Goal: Transaction & Acquisition: Purchase product/service

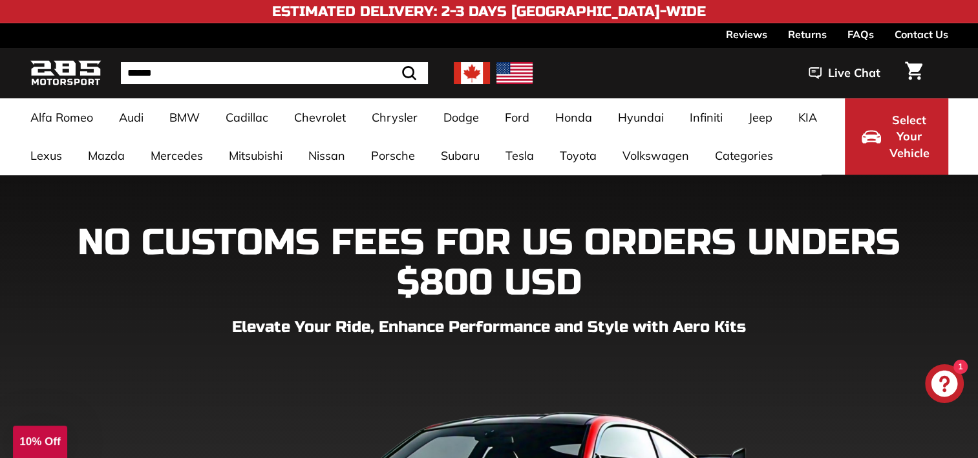
click at [426, 200] on link "4 Series F32 / F33 / F36 [[DATE]-[DATE]]" at bounding box center [483, 195] width 153 height 36
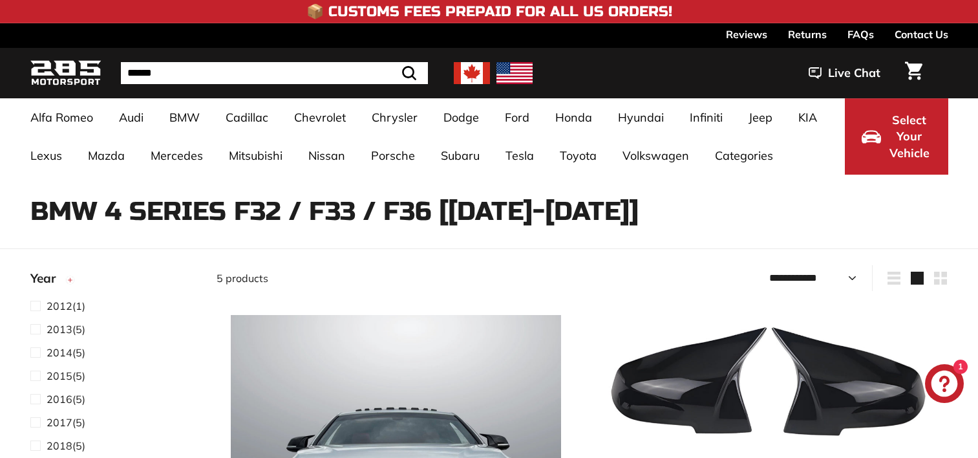
select select "**********"
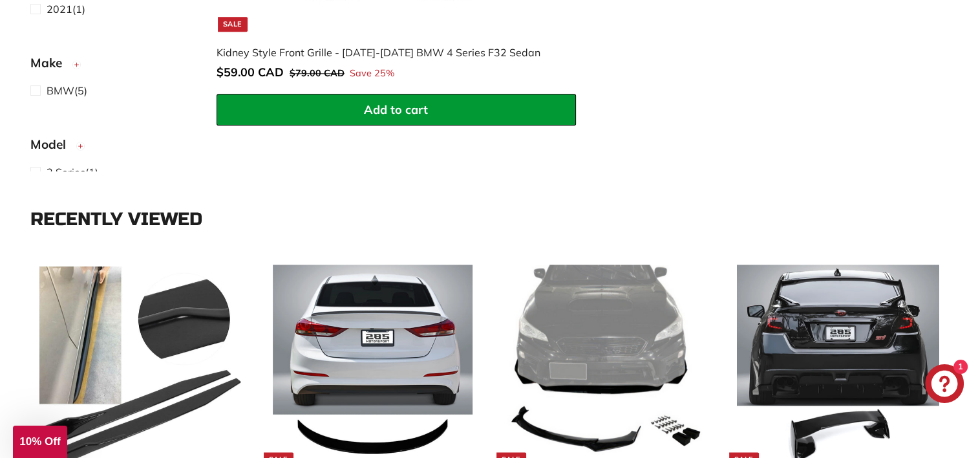
scroll to position [1691, 0]
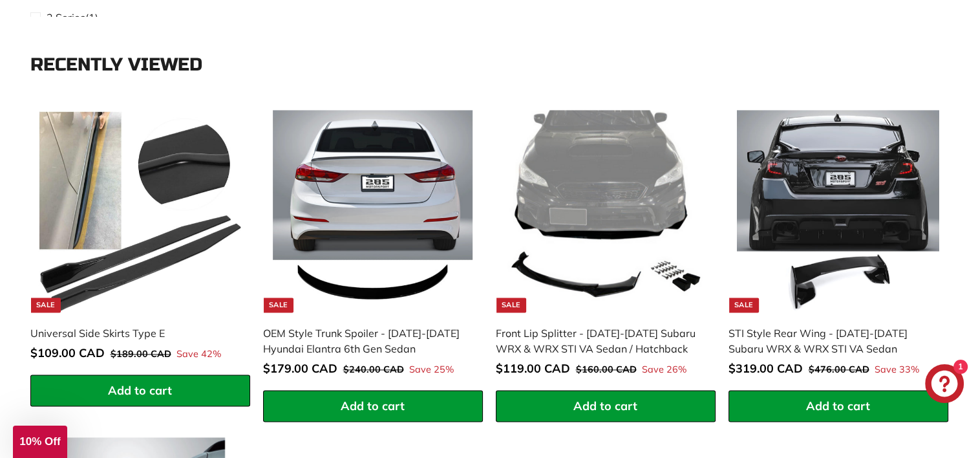
click at [419, 192] on img at bounding box center [373, 211] width 202 height 202
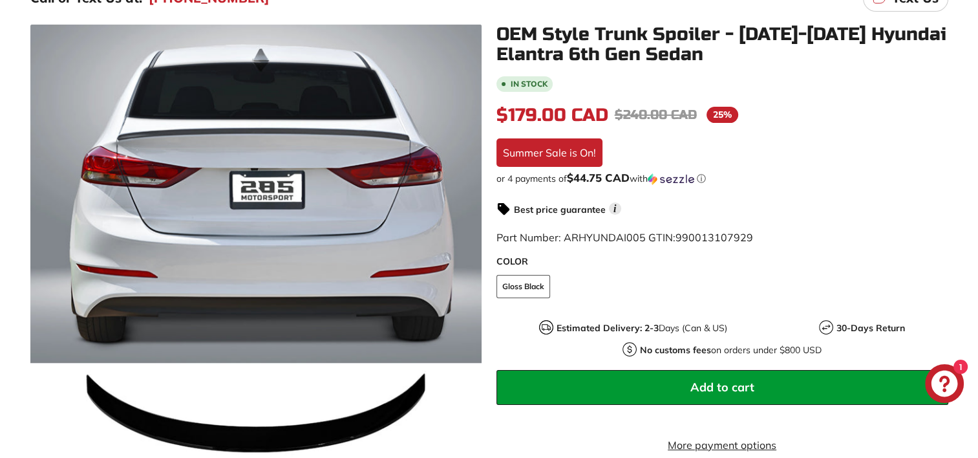
scroll to position [197, 0]
click at [472, 261] on icon at bounding box center [463, 256] width 30 height 30
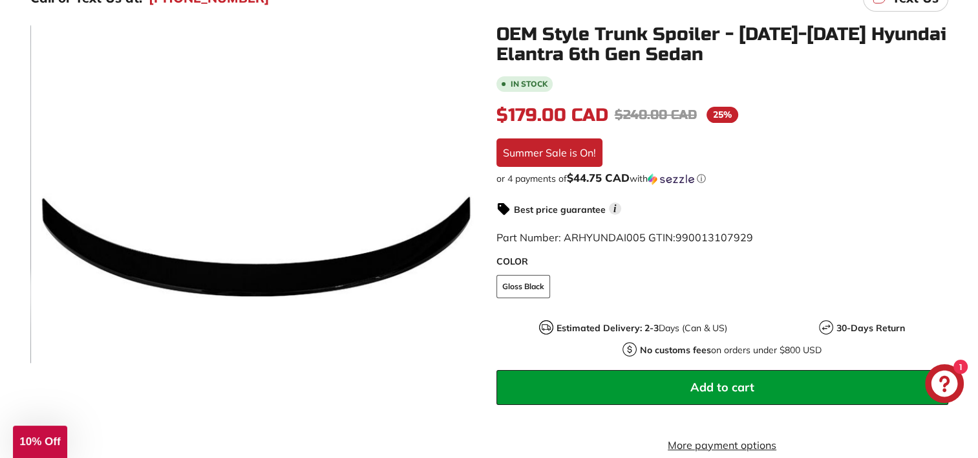
click at [472, 261] on icon at bounding box center [463, 256] width 30 height 30
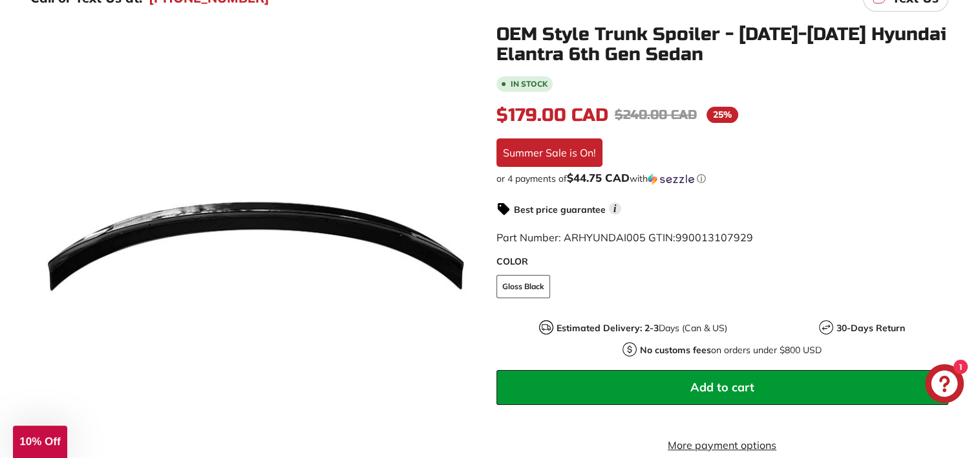
click at [472, 261] on icon at bounding box center [463, 256] width 30 height 30
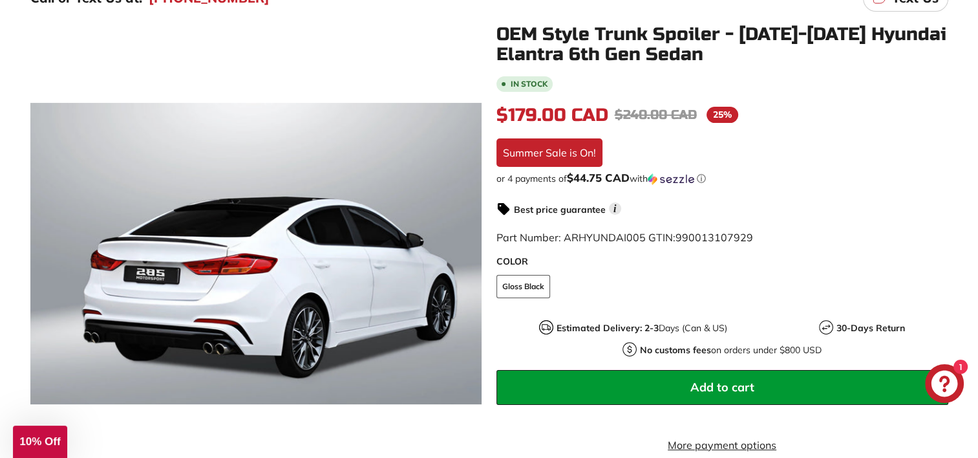
click at [472, 261] on icon at bounding box center [463, 256] width 30 height 30
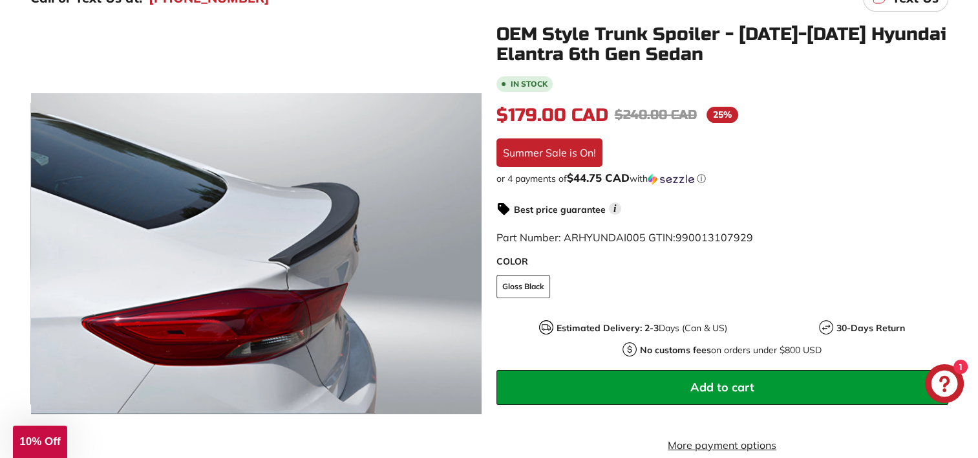
click at [472, 261] on icon at bounding box center [463, 256] width 30 height 30
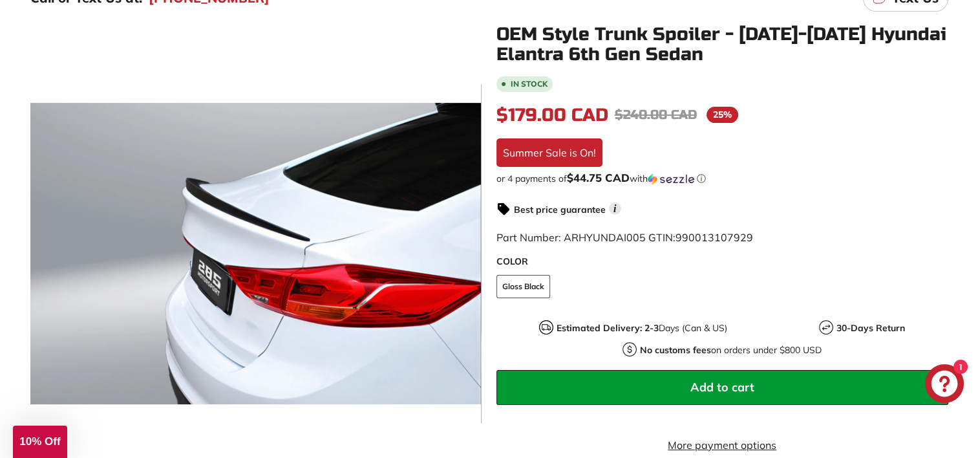
scroll to position [0, 217]
click at [472, 261] on icon at bounding box center [463, 256] width 30 height 30
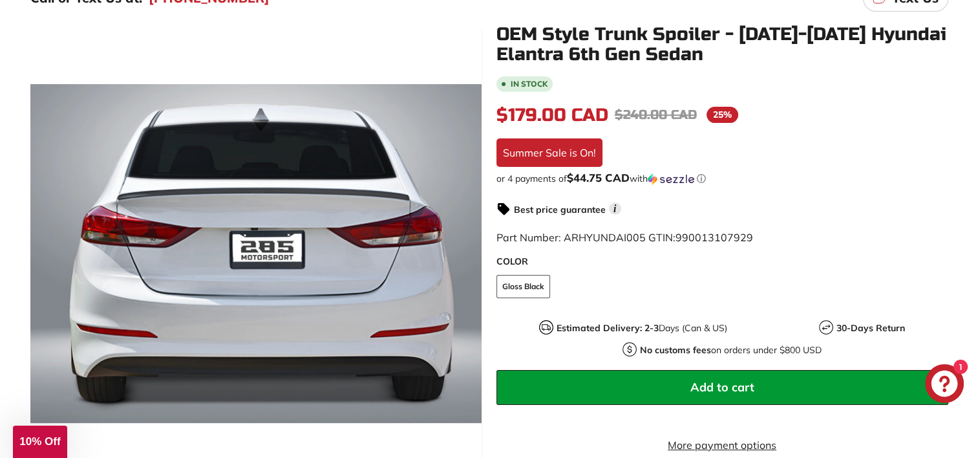
click at [472, 261] on icon at bounding box center [463, 256] width 30 height 30
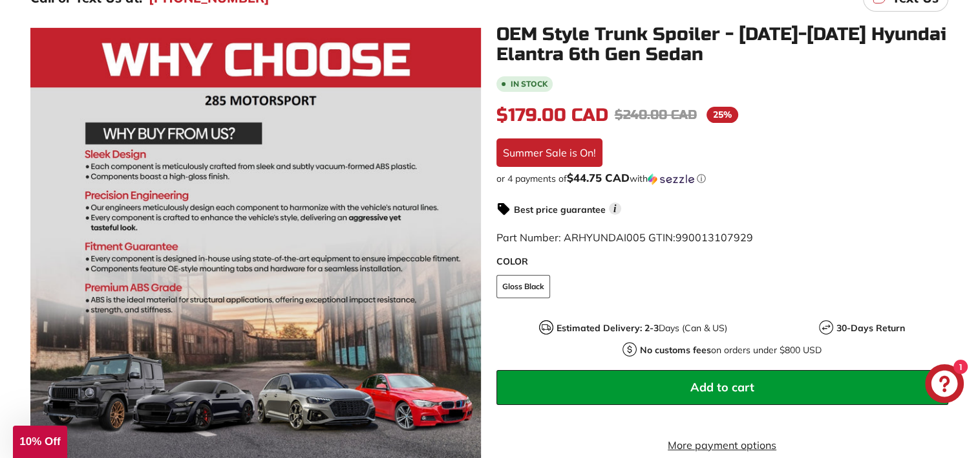
click at [472, 261] on div at bounding box center [255, 254] width 451 height 458
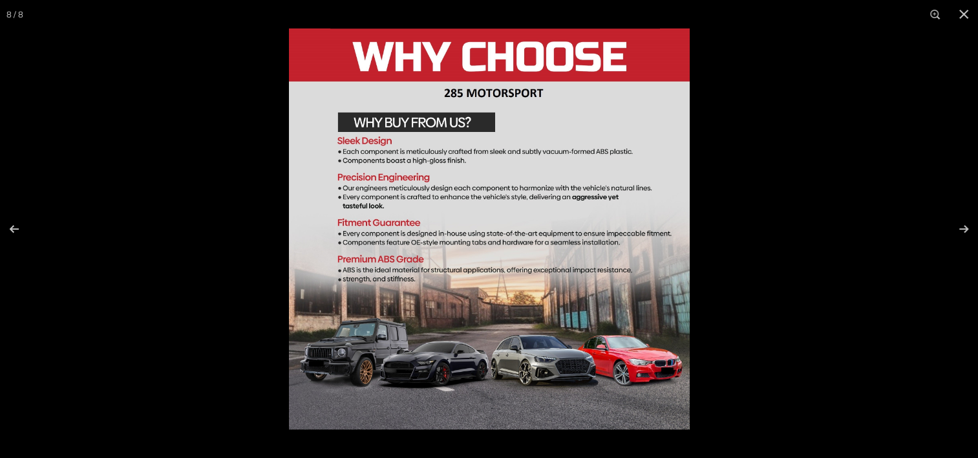
click at [967, 233] on button at bounding box center [955, 229] width 45 height 65
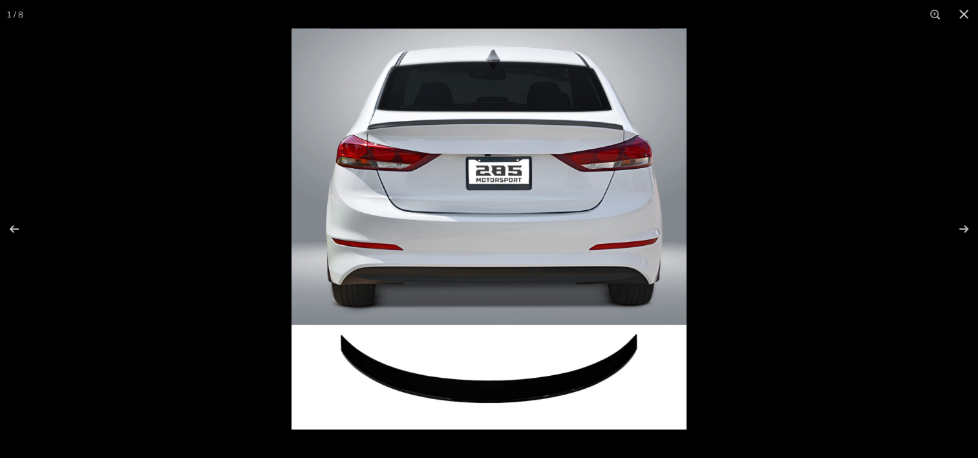
scroll to position [0, 0]
click at [969, 20] on button at bounding box center [964, 14] width 28 height 28
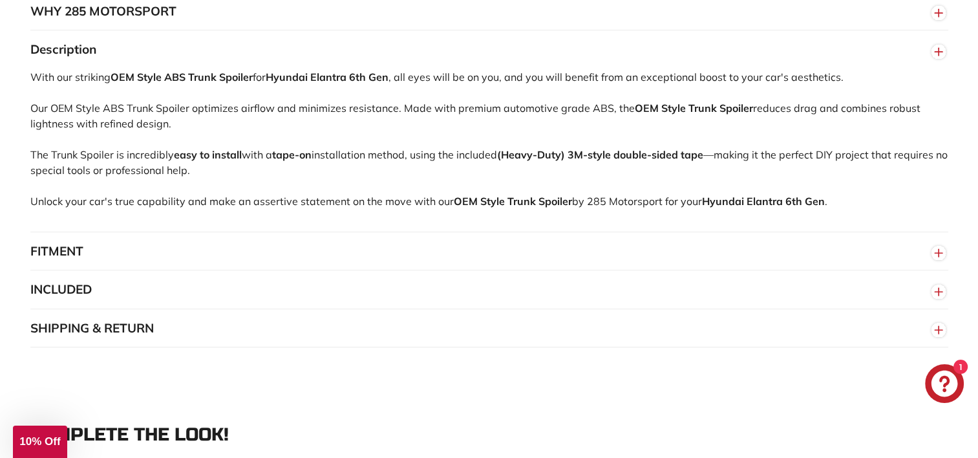
scroll to position [839, 0]
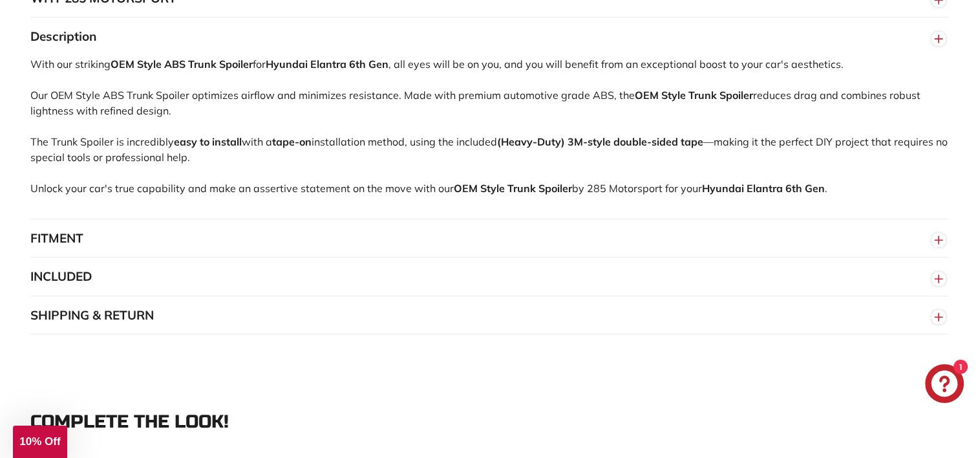
click at [467, 241] on button "FITMENT" at bounding box center [489, 238] width 918 height 39
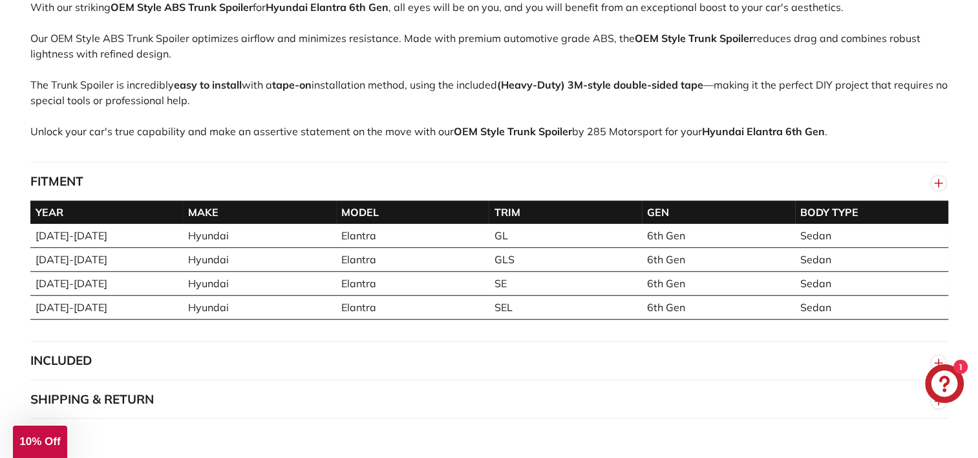
scroll to position [908, 0]
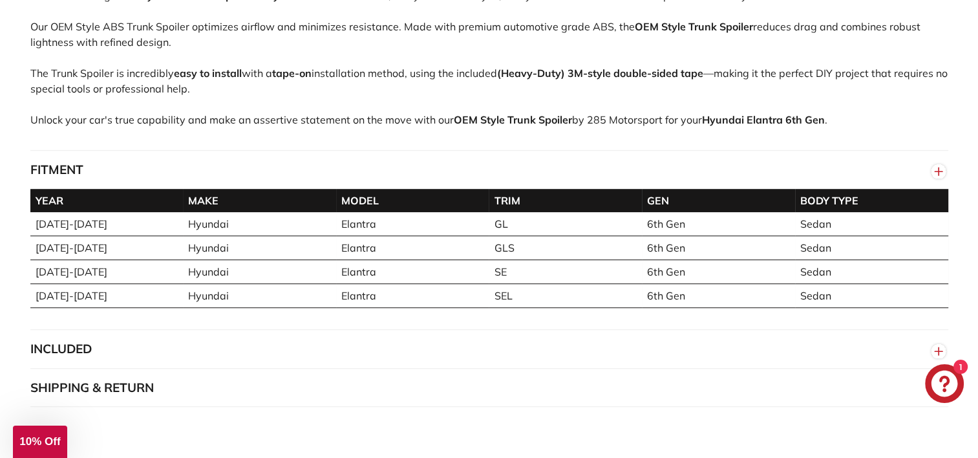
click at [581, 167] on button "FITMENT" at bounding box center [489, 170] width 918 height 39
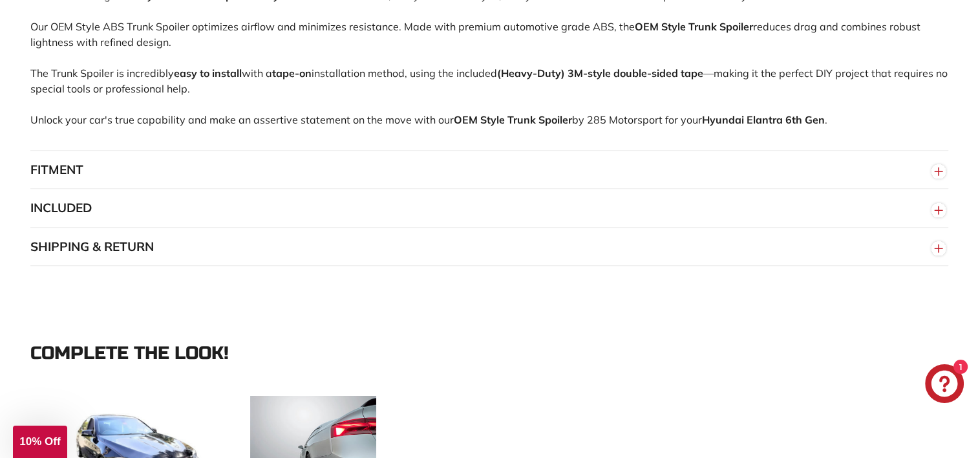
click at [418, 222] on button "INCLUDED" at bounding box center [489, 208] width 918 height 39
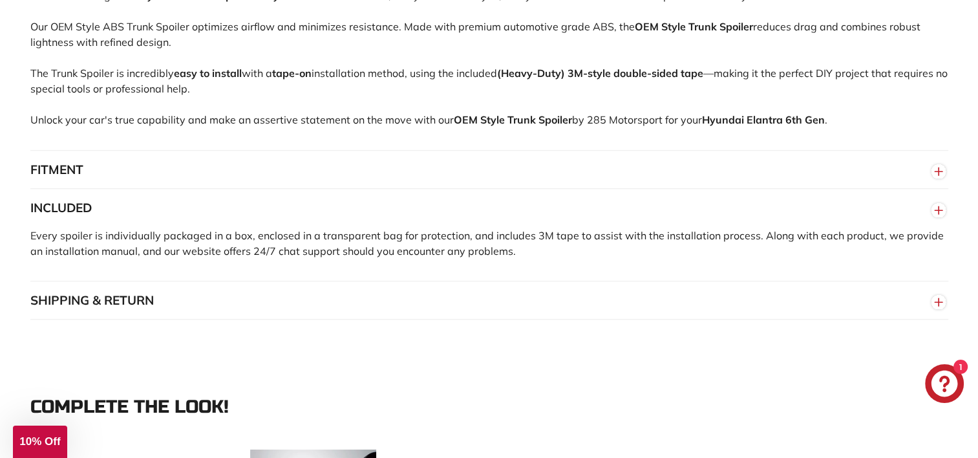
click at [418, 222] on button "INCLUDED" at bounding box center [489, 208] width 918 height 39
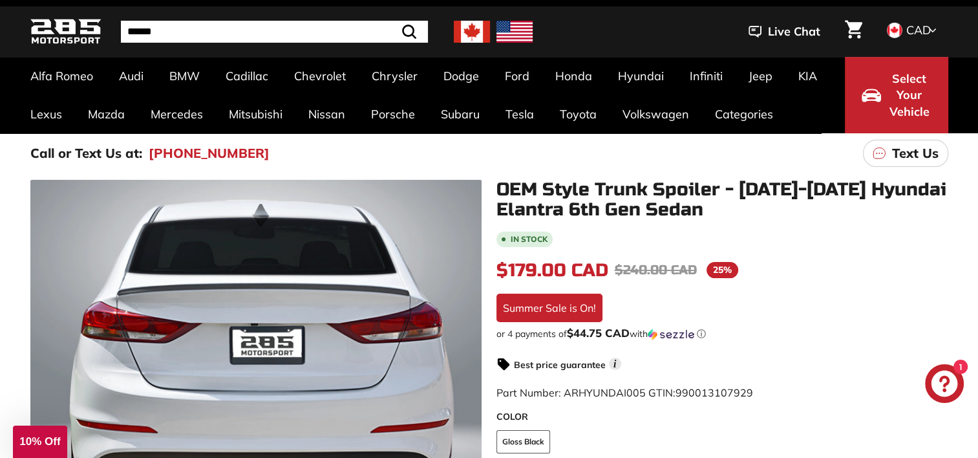
scroll to position [0, 0]
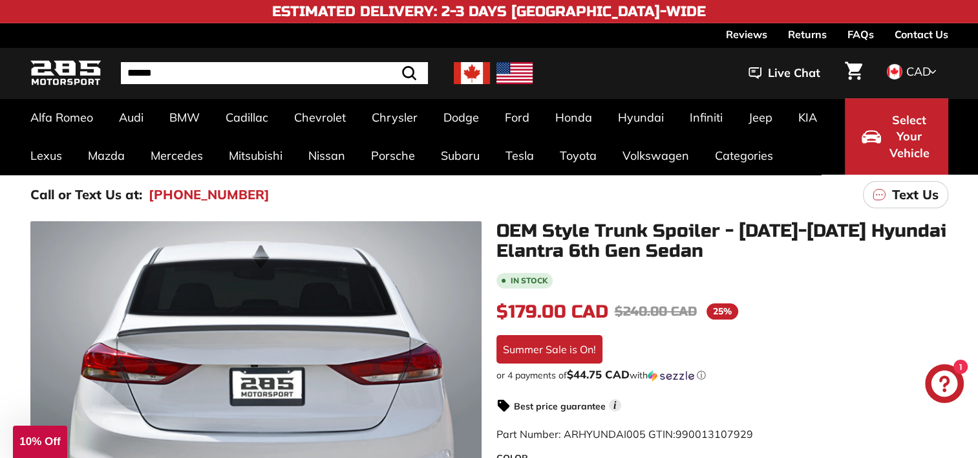
click at [453, 197] on link "4 Series F32 / F33 / F36 [[DATE]-[DATE]]" at bounding box center [483, 195] width 153 height 36
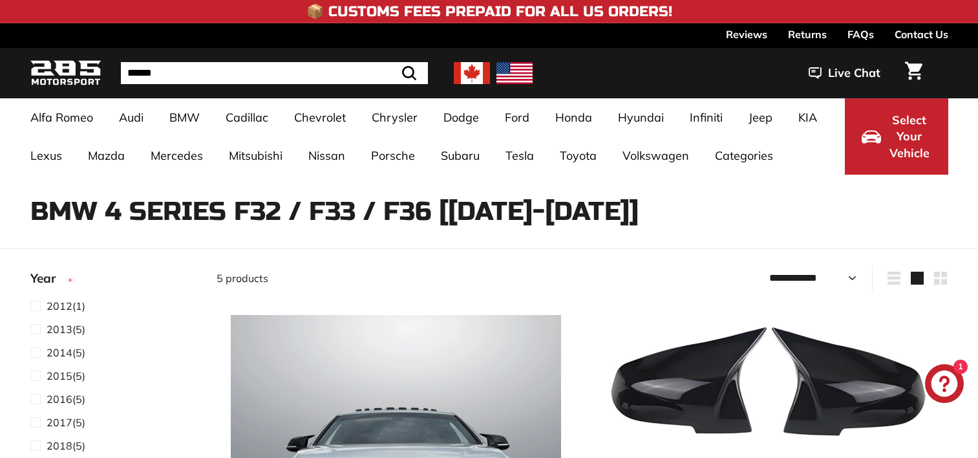
select select "**********"
